Goal: Check status: Check status

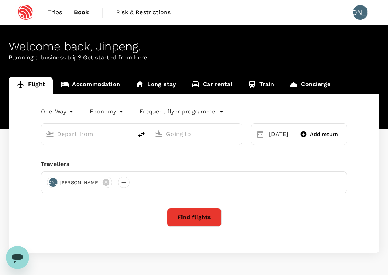
type input "Singapore Changi (SIN)"
type input "Shanghai Pudong Intl (PVG)"
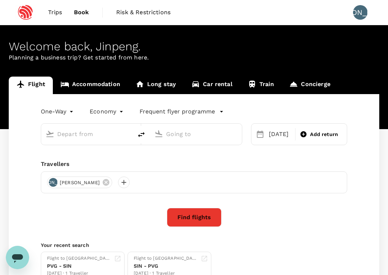
type input "Singapore Changi (SIN)"
type input "Shanghai Pudong Intl (PVG)"
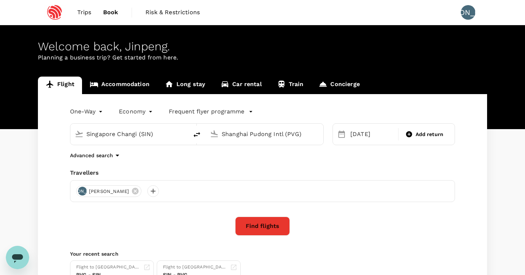
click at [92, 11] on link "Trips" at bounding box center [84, 12] width 26 height 25
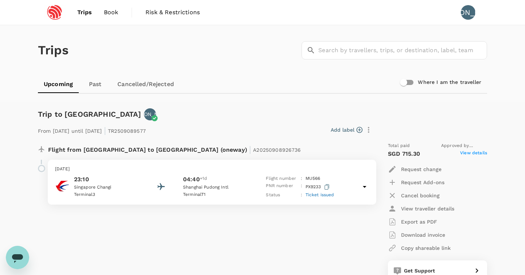
click at [94, 147] on p "Flight from [GEOGRAPHIC_DATA] to [GEOGRAPHIC_DATA] (oneway) | A20250908926736" at bounding box center [174, 148] width 253 height 13
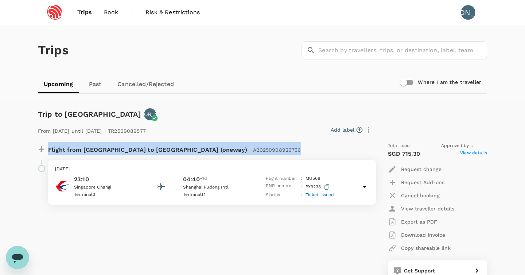
click at [94, 147] on p "Flight from [GEOGRAPHIC_DATA] to [GEOGRAPHIC_DATA] (oneway) | A20250908926736" at bounding box center [174, 148] width 253 height 13
click at [93, 84] on link "Past" at bounding box center [95, 83] width 33 height 17
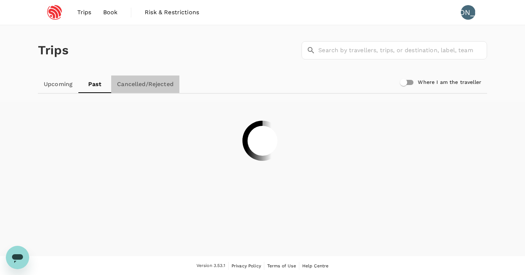
click at [149, 86] on link "Cancelled/Rejected" at bounding box center [145, 83] width 68 height 17
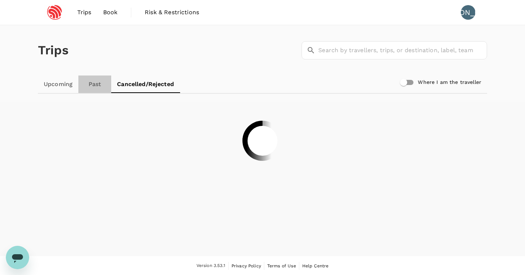
click at [96, 86] on link "Past" at bounding box center [94, 83] width 33 height 17
click at [133, 85] on link "Cancelled/Rejected" at bounding box center [145, 83] width 68 height 17
